Goal: Obtain resource: Obtain resource

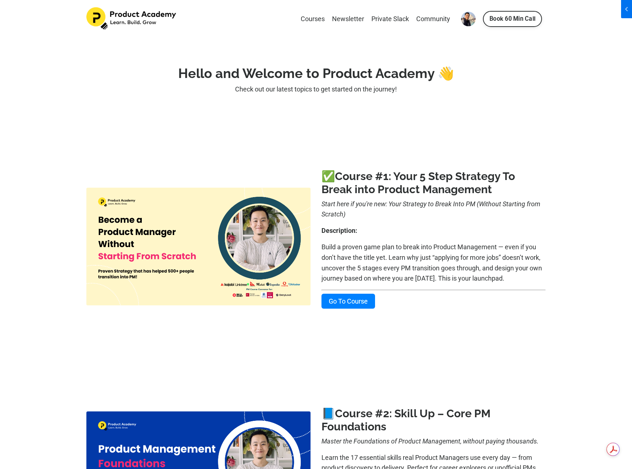
click at [363, 303] on link "Go To Course" at bounding box center [348, 301] width 54 height 15
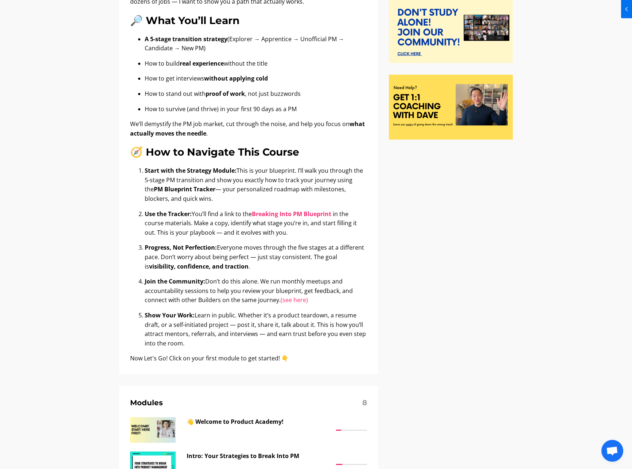
scroll to position [409, 0]
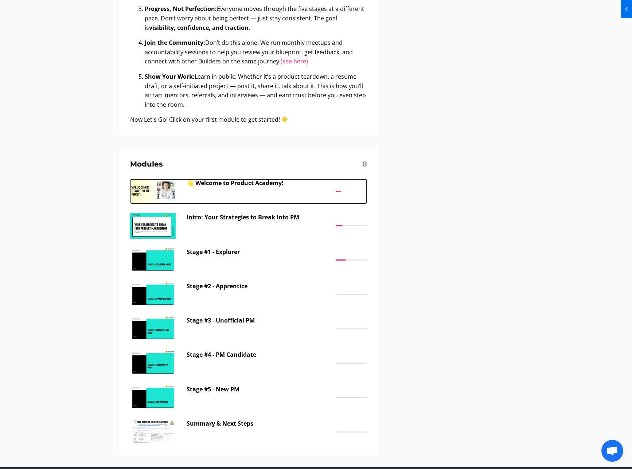
click at [243, 187] on p "👋 Welcome to Product Academy!" at bounding box center [260, 183] width 146 height 9
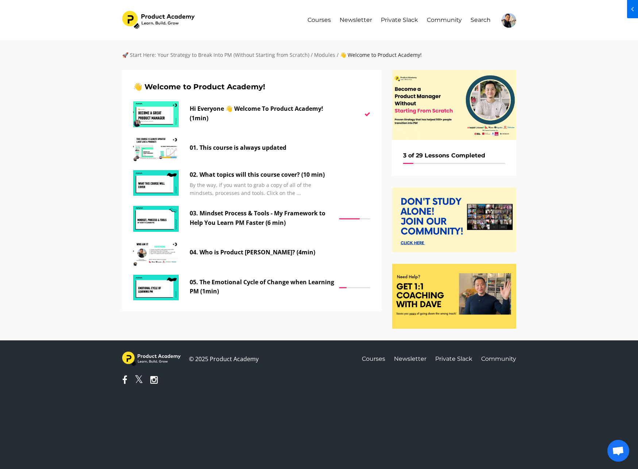
click at [83, 144] on div "🚀 Start Here: Your Strategy to Break Into PM (Without Starting from Scratch) / …" at bounding box center [319, 190] width 638 height 300
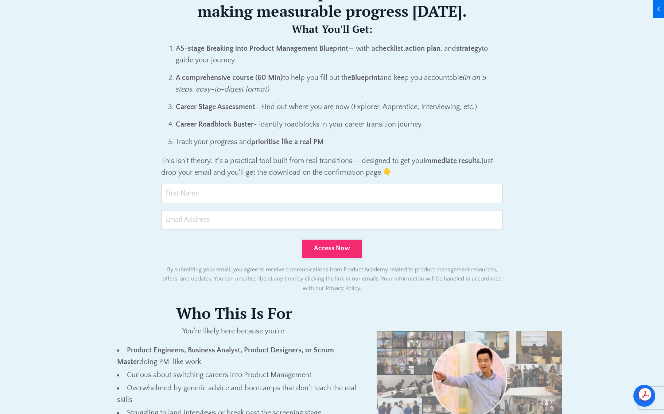
click at [545, 249] on div "Breaking Into Product Management Blueprint A practical tool to help you navigat…" at bounding box center [332, 401] width 470 height 1593
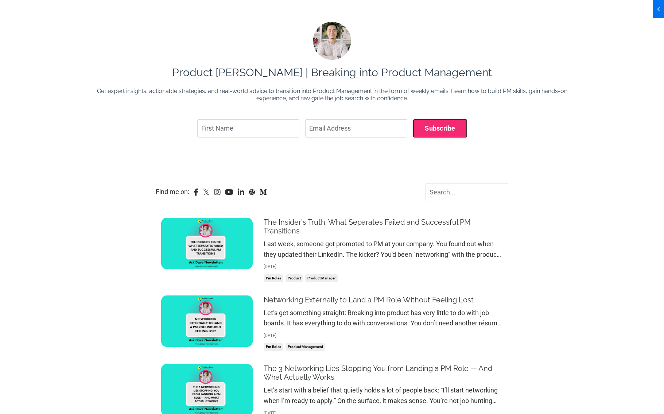
scroll to position [770, 0]
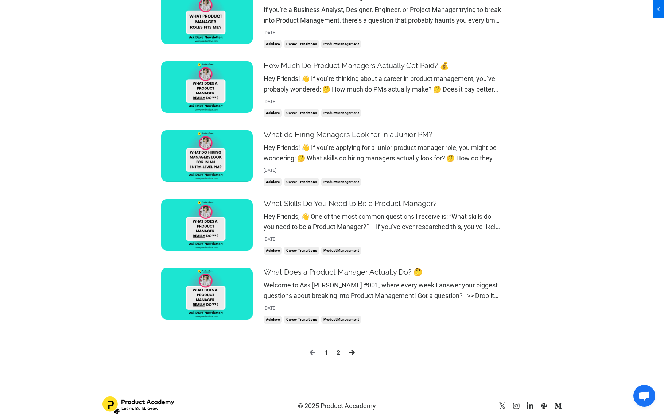
click at [338, 347] on link "2" at bounding box center [338, 352] width 4 height 11
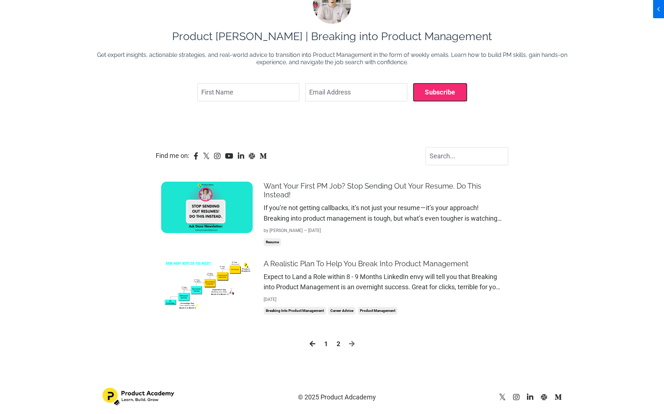
click at [217, 288] on img at bounding box center [206, 284] width 91 height 51
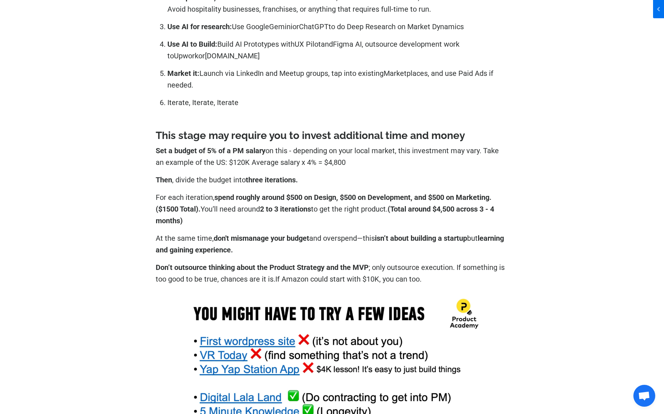
click at [578, 215] on div "← Back to all posts A Realistic Plan To Help You Break Into Product Management …" at bounding box center [332, 126] width 664 height 6764
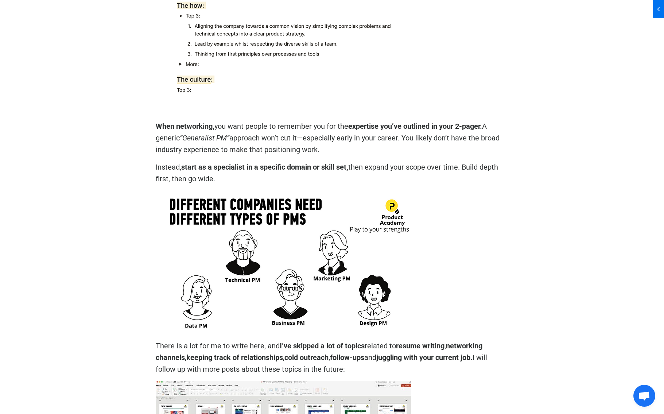
scroll to position [4829, 0]
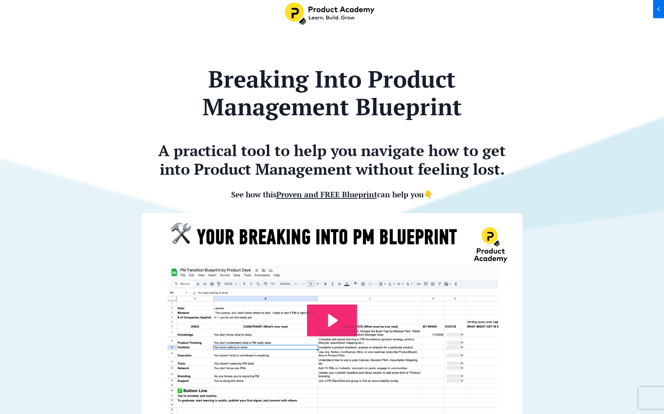
scroll to position [84, 0]
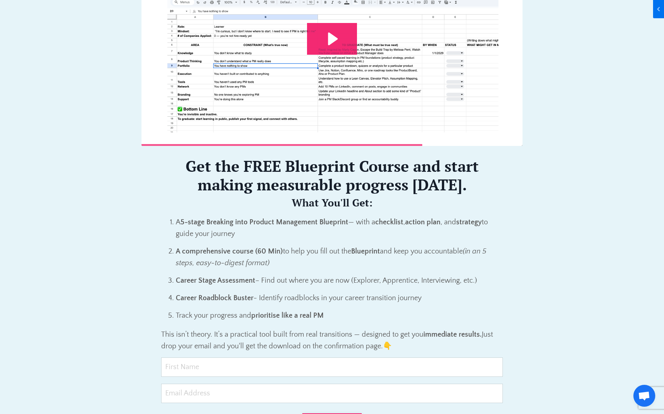
click at [377, 275] on p "Career Stage Assessment – Find out where you are now (Explorer, Apprentice, Int…" at bounding box center [339, 280] width 327 height 12
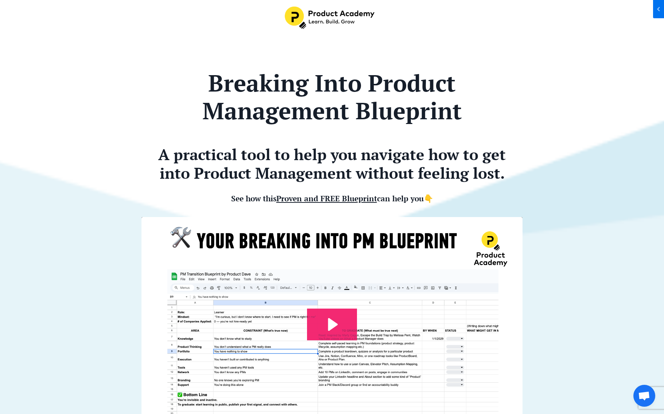
scroll to position [0, 0]
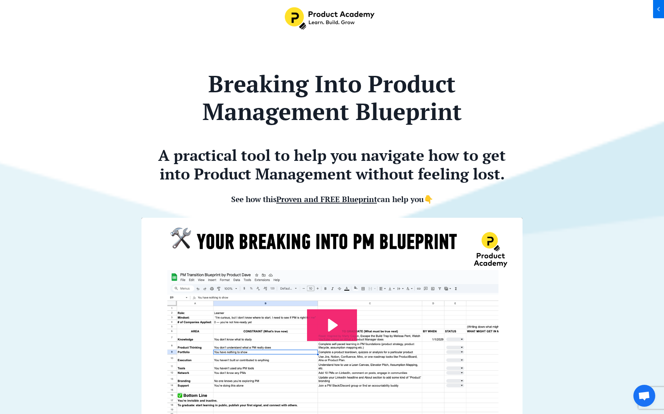
click at [507, 140] on p at bounding box center [331, 134] width 381 height 12
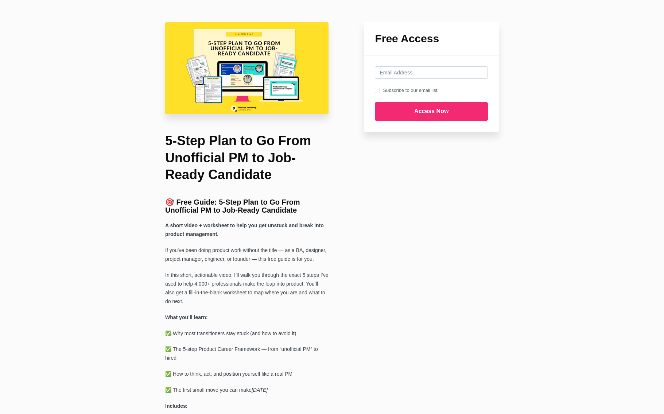
click at [252, 85] on img at bounding box center [246, 68] width 163 height 92
click at [257, 164] on h1 "5-Step Plan to Go From Unofficial PM to Job-Ready Candidate" at bounding box center [246, 157] width 163 height 51
click at [292, 198] on b "🎯 Free Guide: 5-Step Plan to Go From Unofficial PM to Job-Ready Candidate" at bounding box center [232, 206] width 135 height 16
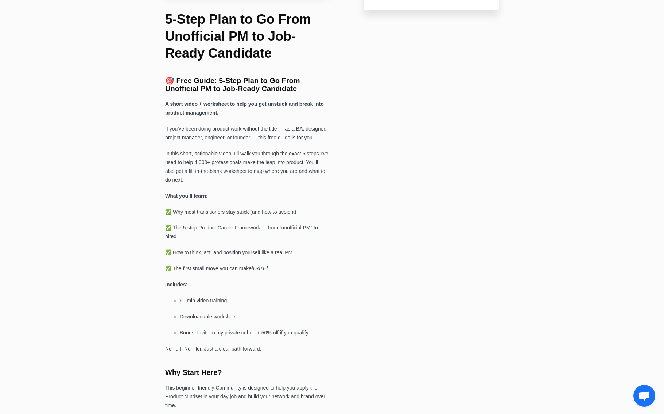
click at [448, 226] on div "Free Access Subscribe to our email list. Access Now An account already exists w…" at bounding box center [331, 315] width 341 height 829
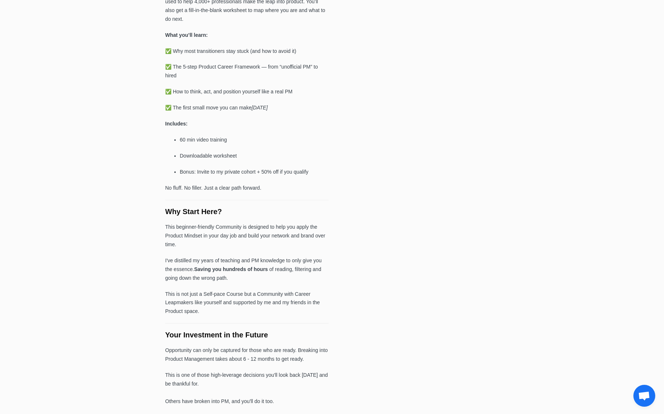
click at [475, 255] on div "Free Access Subscribe to our email list. Access Now An account already exists w…" at bounding box center [331, 154] width 341 height 829
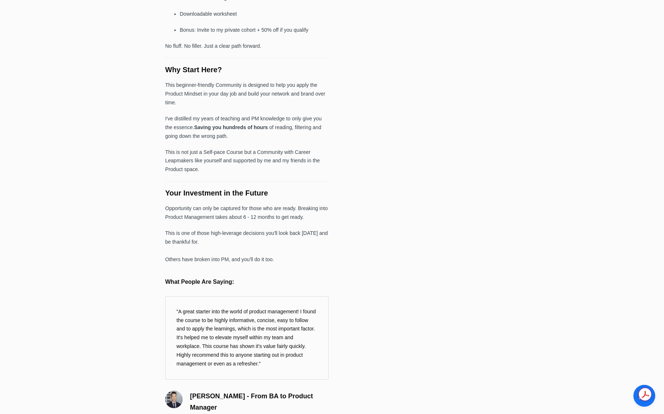
click at [475, 260] on div "Free Access Subscribe to our email list. Access Now An account already exists w…" at bounding box center [331, 12] width 341 height 829
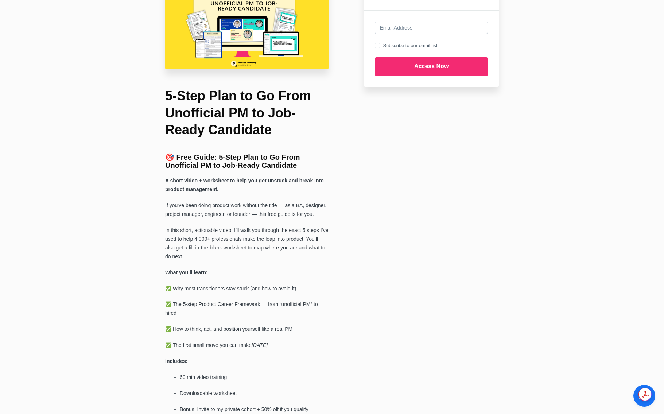
scroll to position [0, 0]
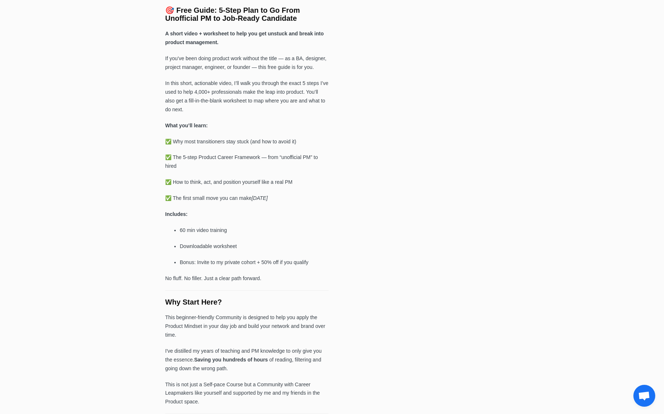
scroll to position [37, 0]
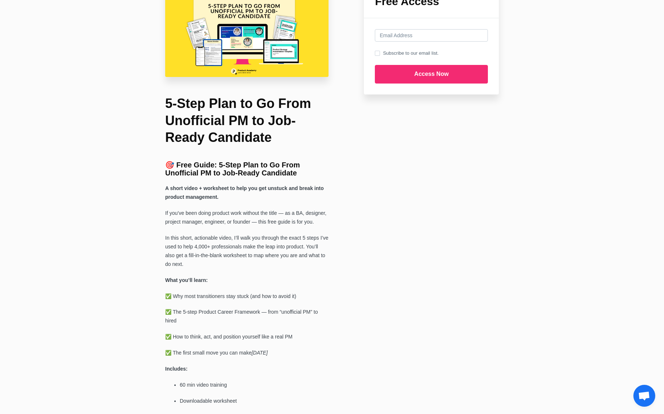
click at [534, 218] on div "Free Access Subscribe to our email list. Access Now An account already exists w…" at bounding box center [332, 399] width 664 height 873
